Goal: Register for event/course

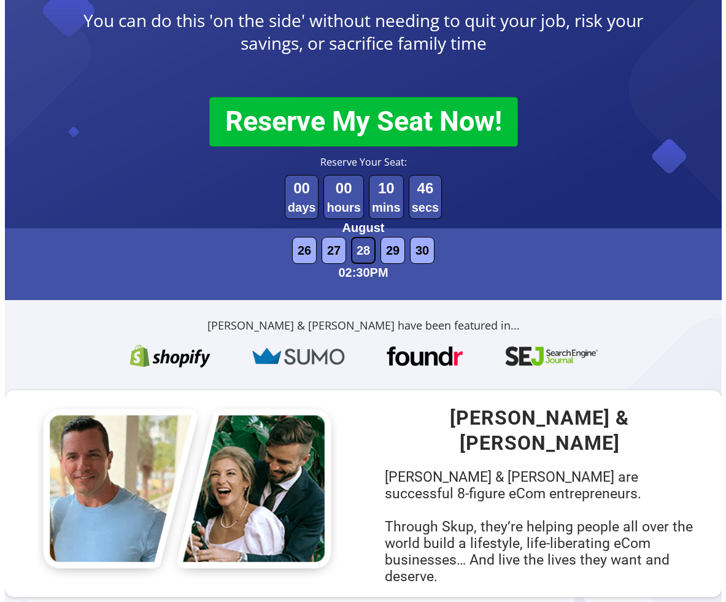
scroll to position [381, 0]
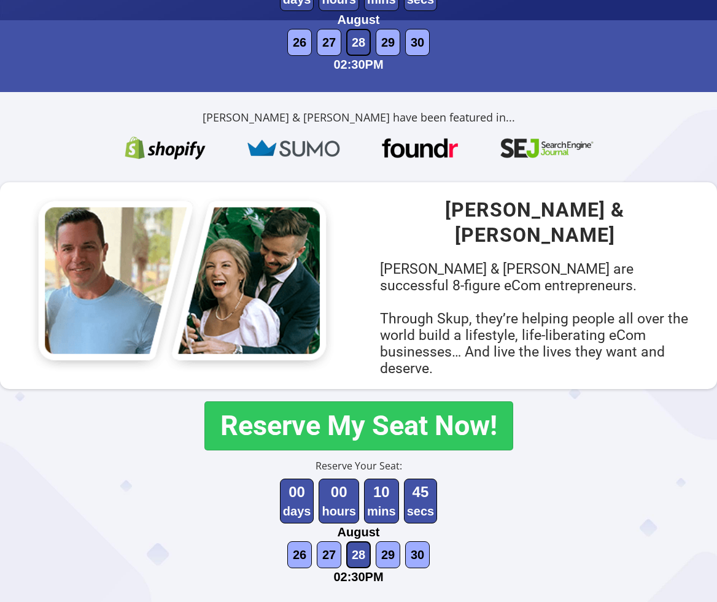
click at [409, 423] on button "Reserve My Seat Now!" at bounding box center [358, 426] width 309 height 50
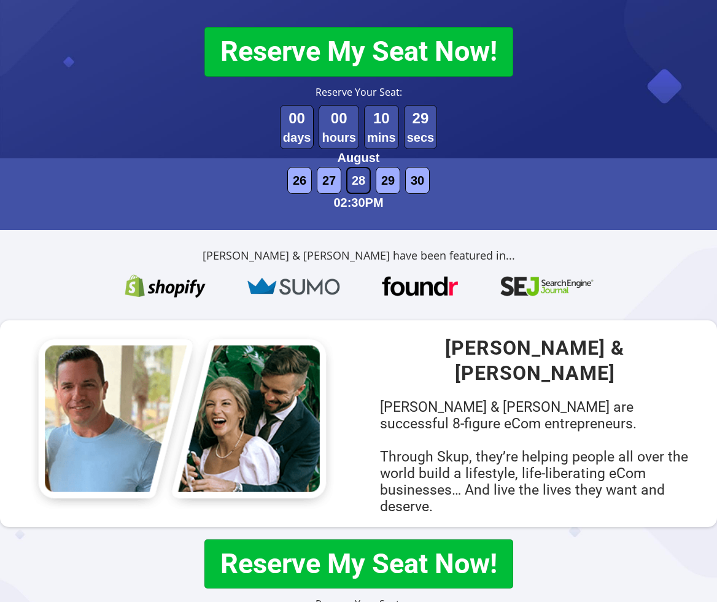
scroll to position [13, 0]
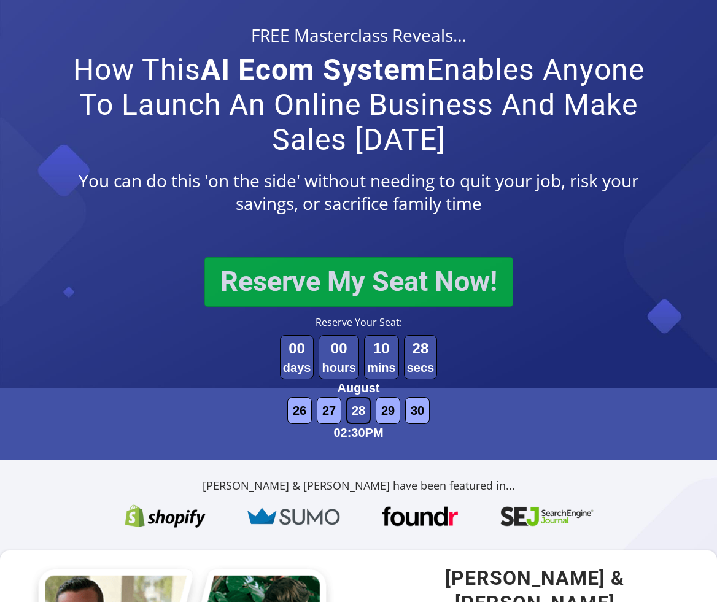
click at [385, 279] on button "Reserve My Seat Now!" at bounding box center [358, 282] width 309 height 50
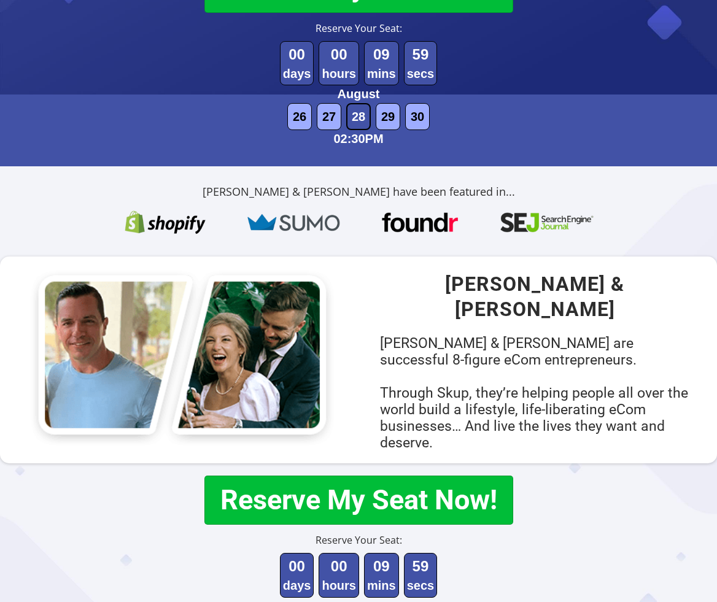
click at [513, 342] on h2 "Matt Schmitt & Devin Zander are successful 8-figure eCom entrepreneurs. Through…" at bounding box center [534, 393] width 309 height 116
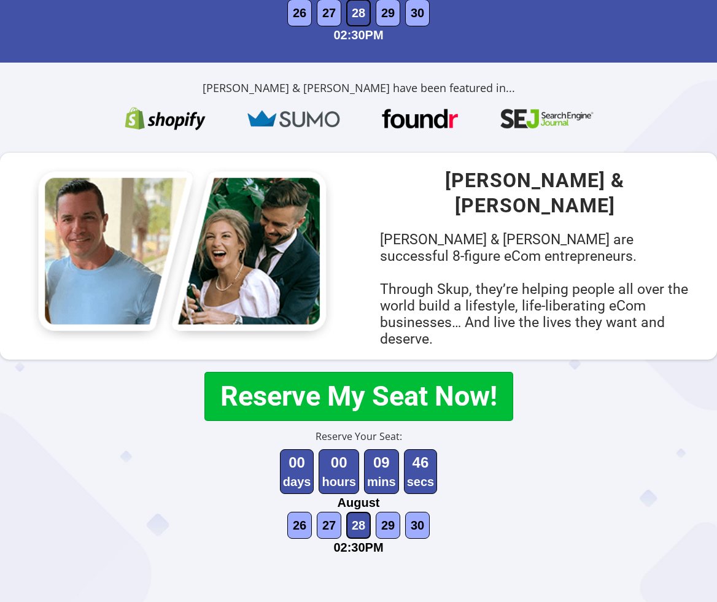
scroll to position [429, 0]
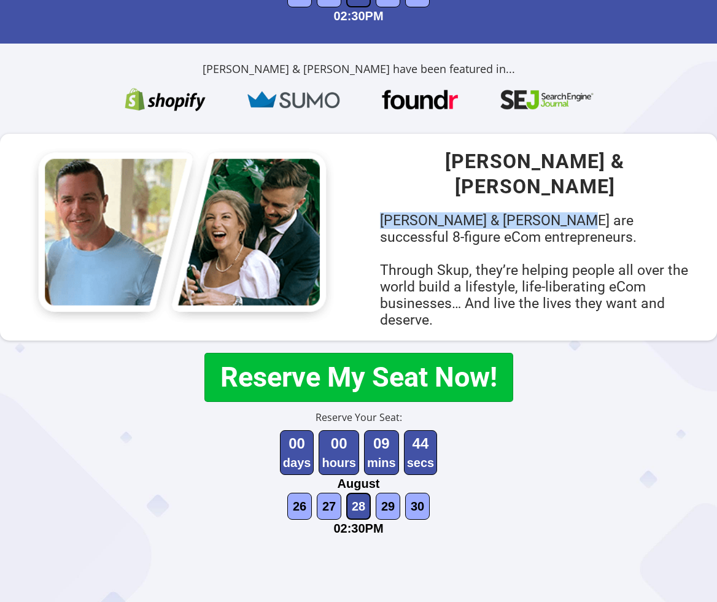
drag, startPoint x: 368, startPoint y: 197, endPoint x: 553, endPoint y: 198, distance: 185.3
click at [553, 198] on div "Matt Schmitt & Devin Zander Matt Schmitt & Devin Zander are successful 8-figure…" at bounding box center [534, 237] width 334 height 182
copy h2 "[PERSON_NAME] & [PERSON_NAME]"
